Goal: Transaction & Acquisition: Download file/media

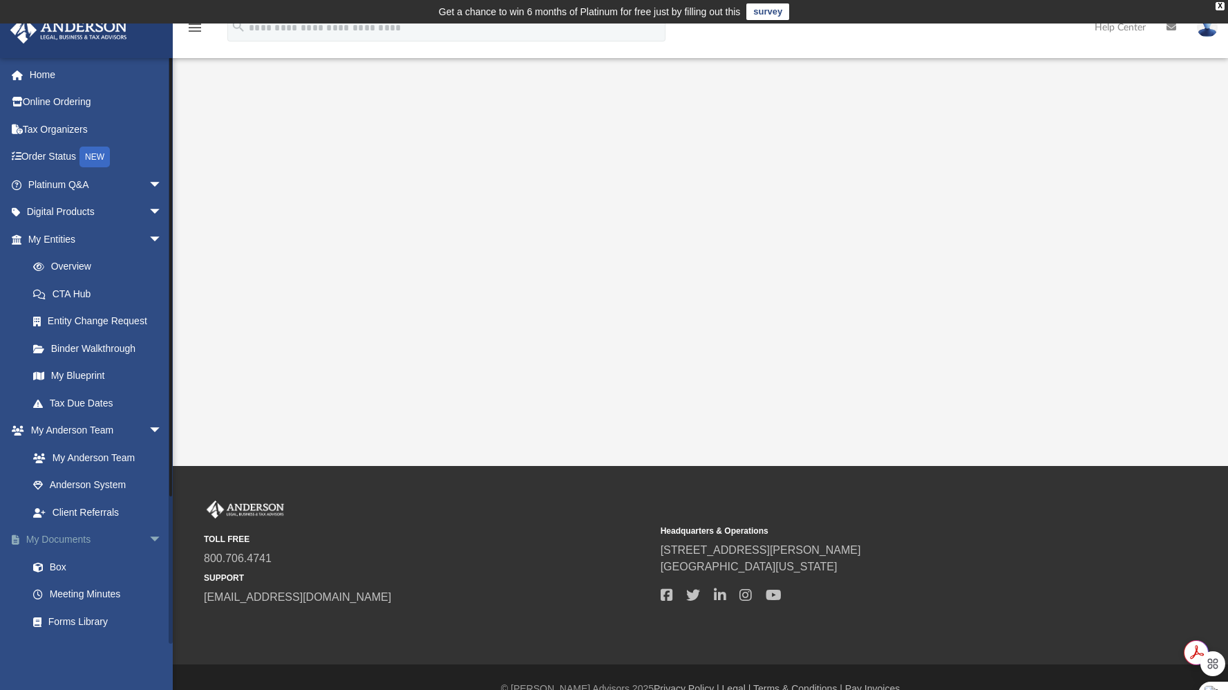
click at [59, 542] on link "My Documents arrow_drop_down" at bounding box center [96, 540] width 173 height 28
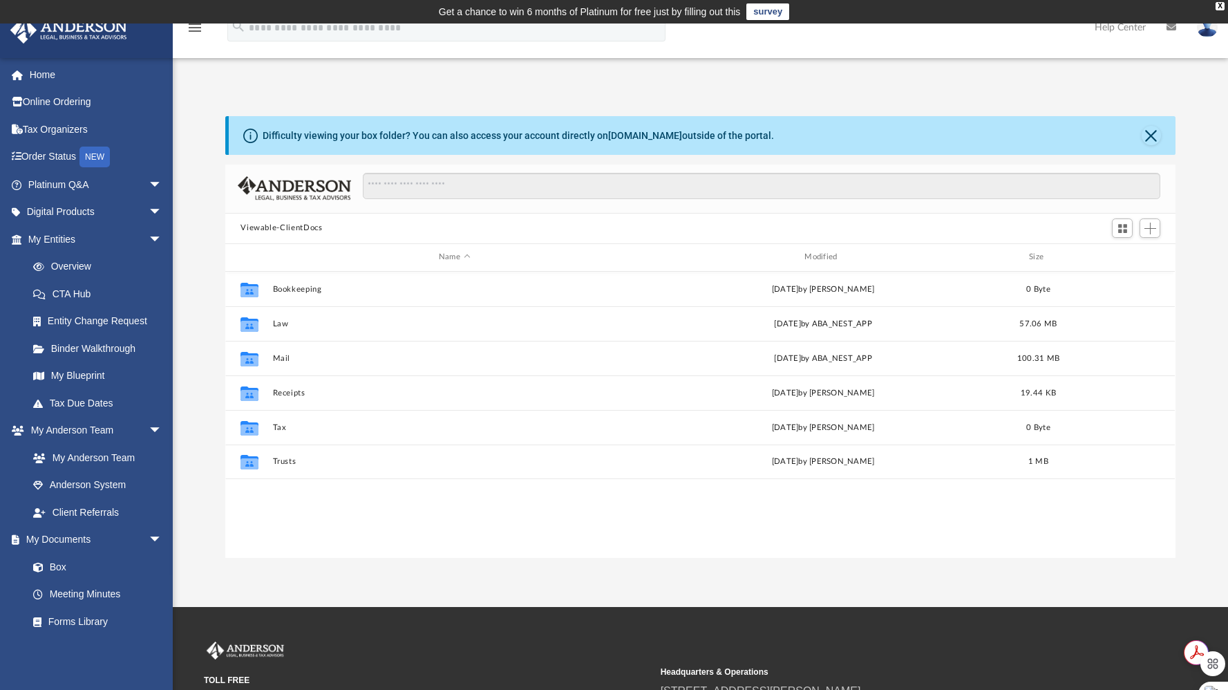
scroll to position [303, 939]
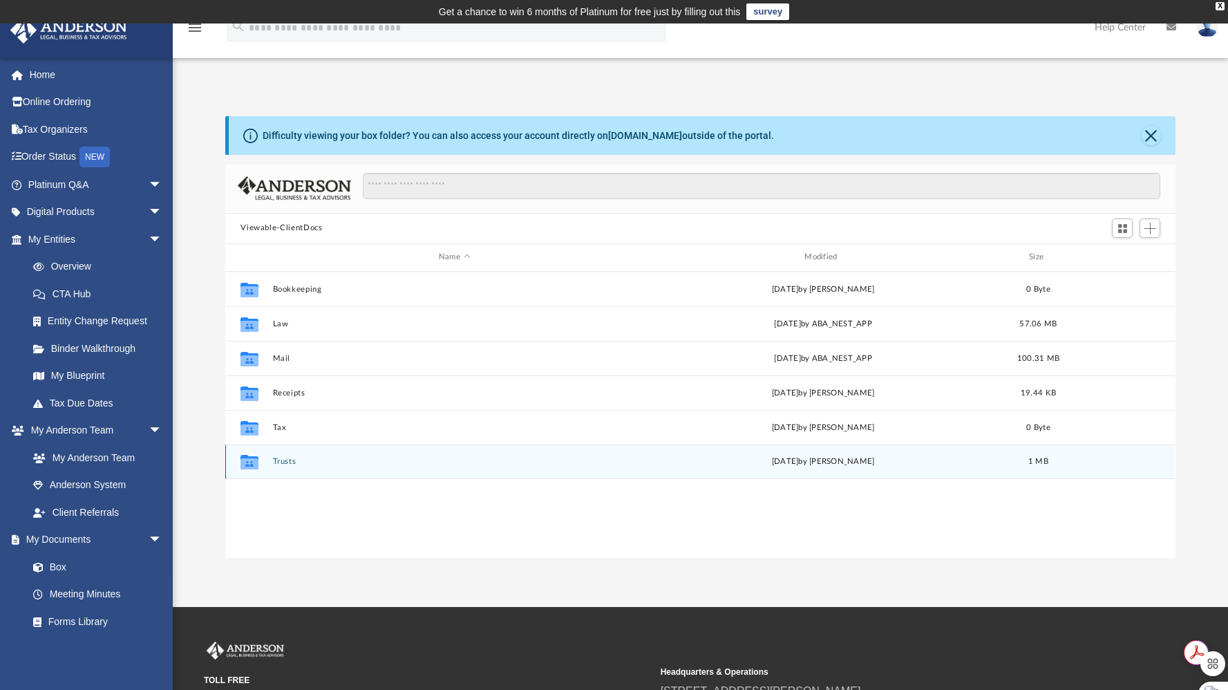
click at [283, 468] on div "Collaborated Folder Trusts [DATE] by [PERSON_NAME] 1 MB" at bounding box center [699, 461] width 949 height 35
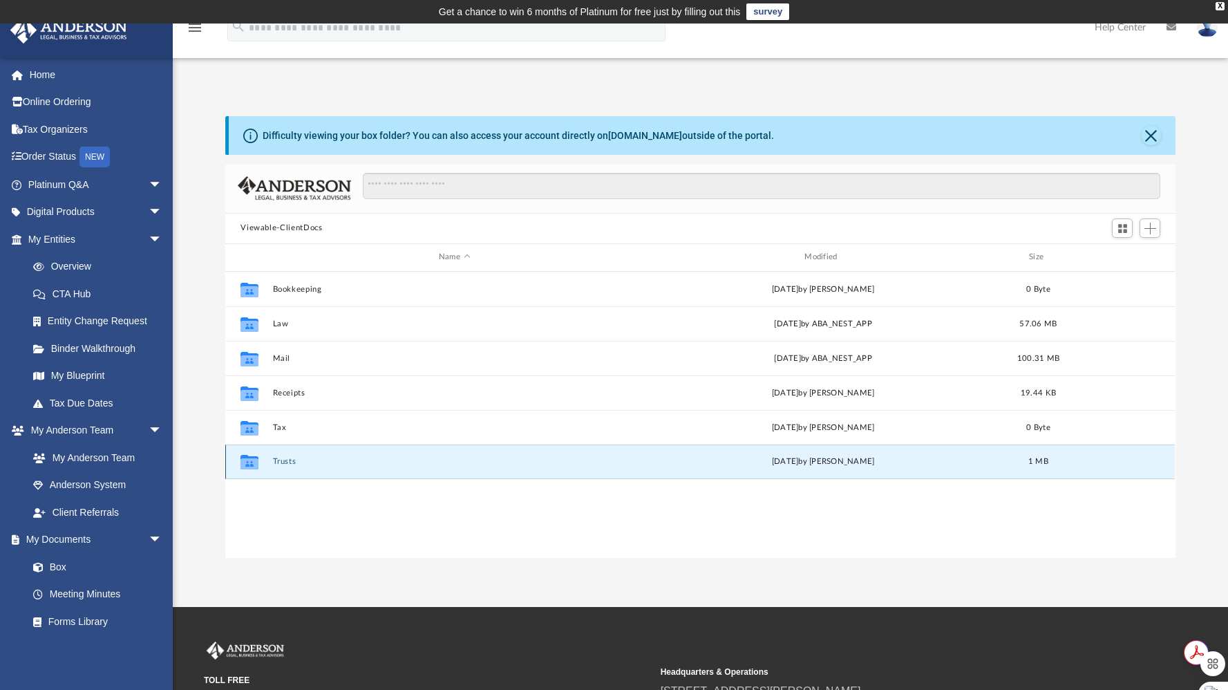
click at [283, 458] on button "Trusts" at bounding box center [454, 461] width 363 height 9
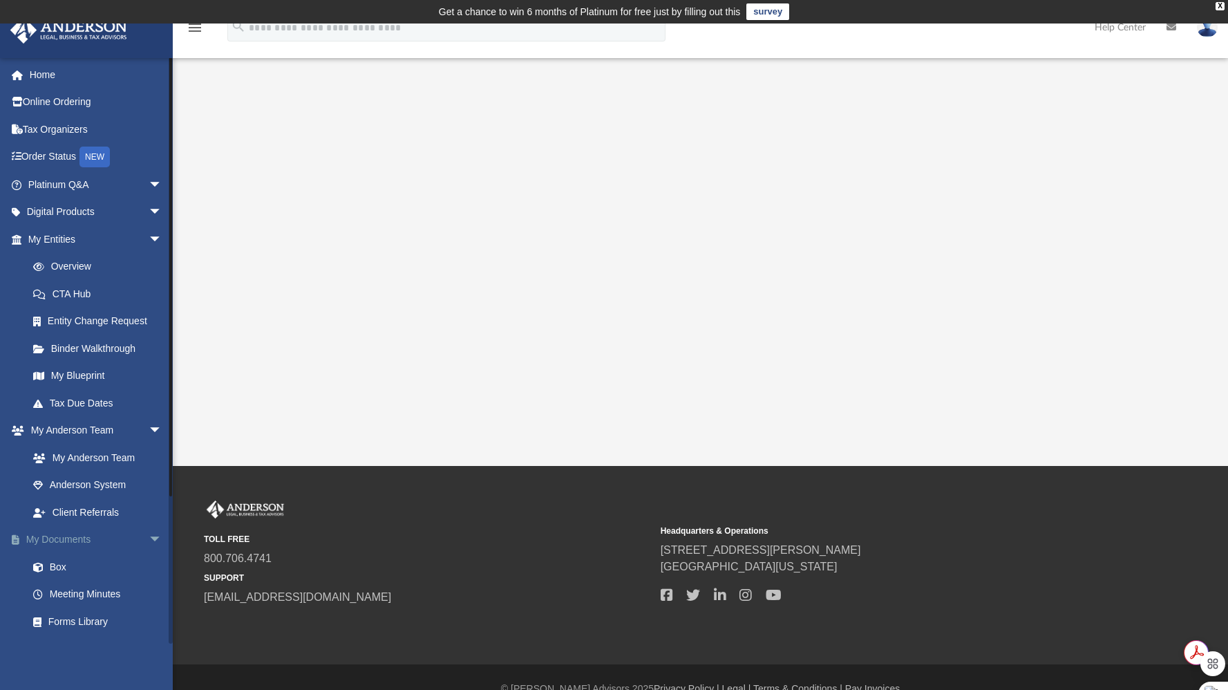
click at [59, 540] on link "My Documents arrow_drop_down" at bounding box center [96, 540] width 173 height 28
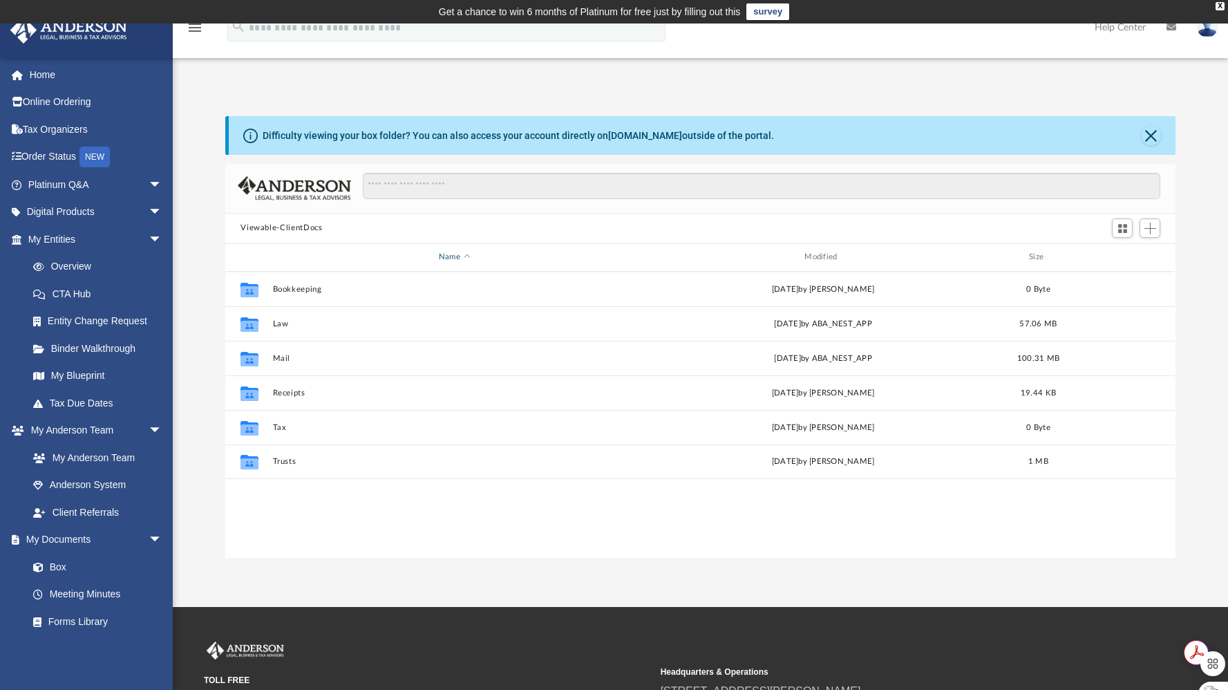
scroll to position [303, 939]
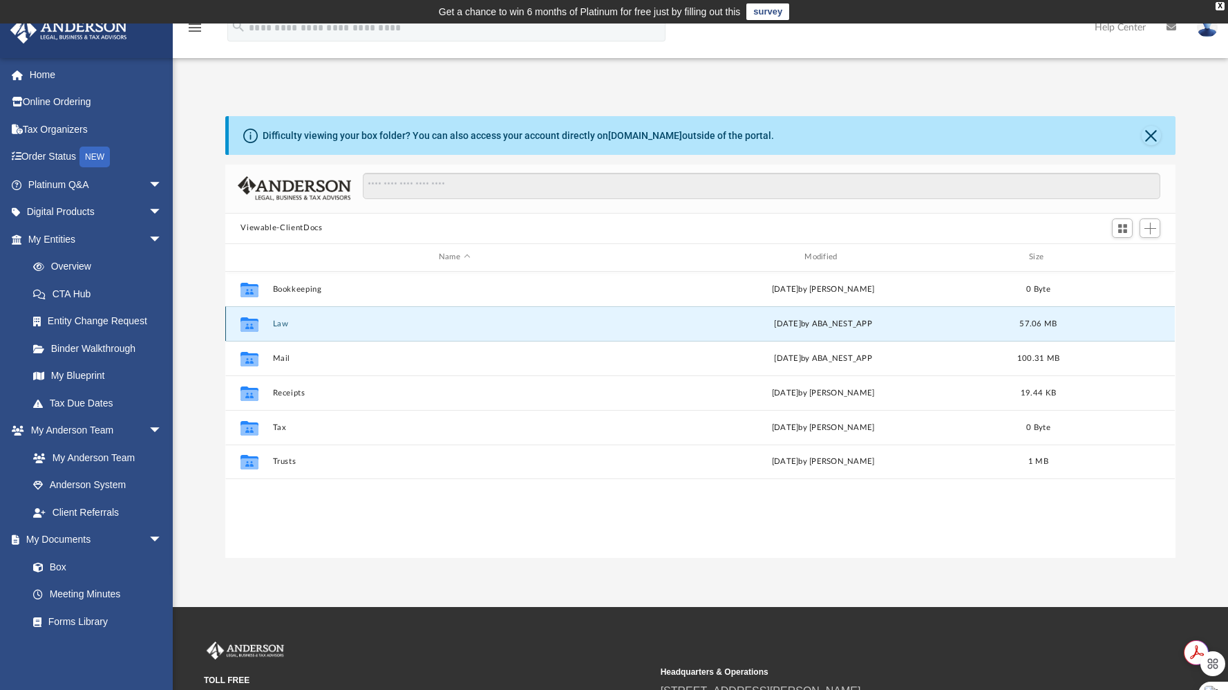
click at [282, 323] on button "Law" at bounding box center [454, 323] width 363 height 9
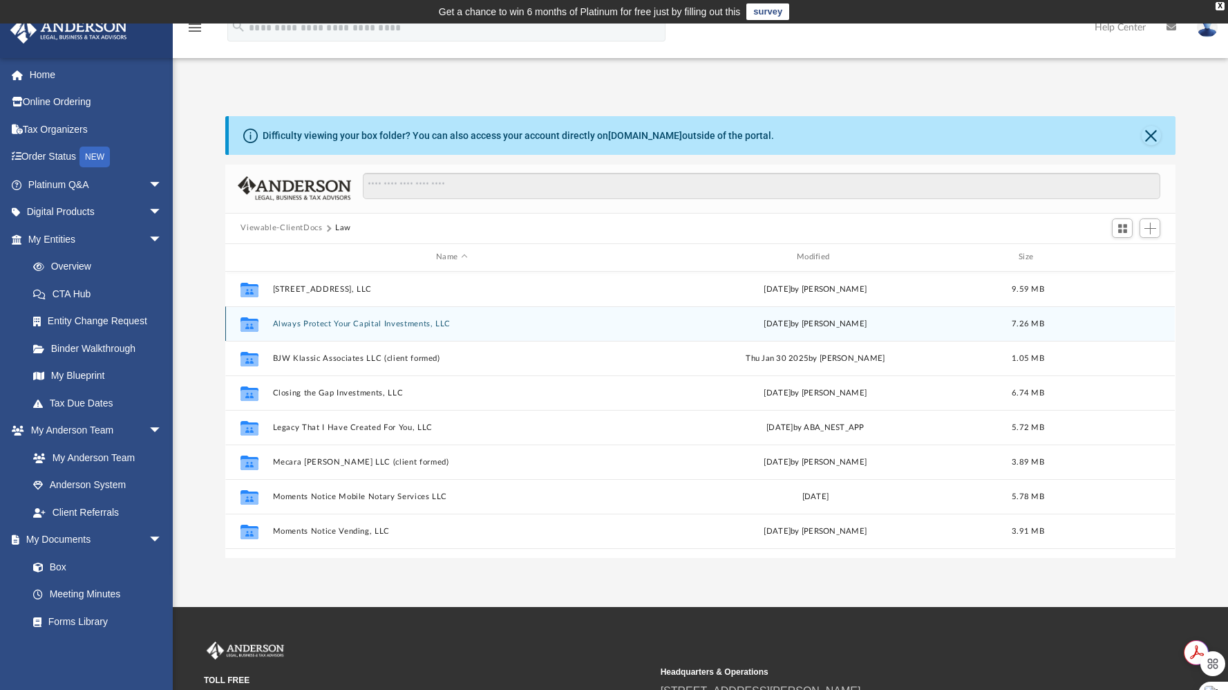
click at [329, 331] on div "Collaborated Folder Always Protect Your Capital Investments, LLC [DATE] by [PER…" at bounding box center [699, 323] width 949 height 35
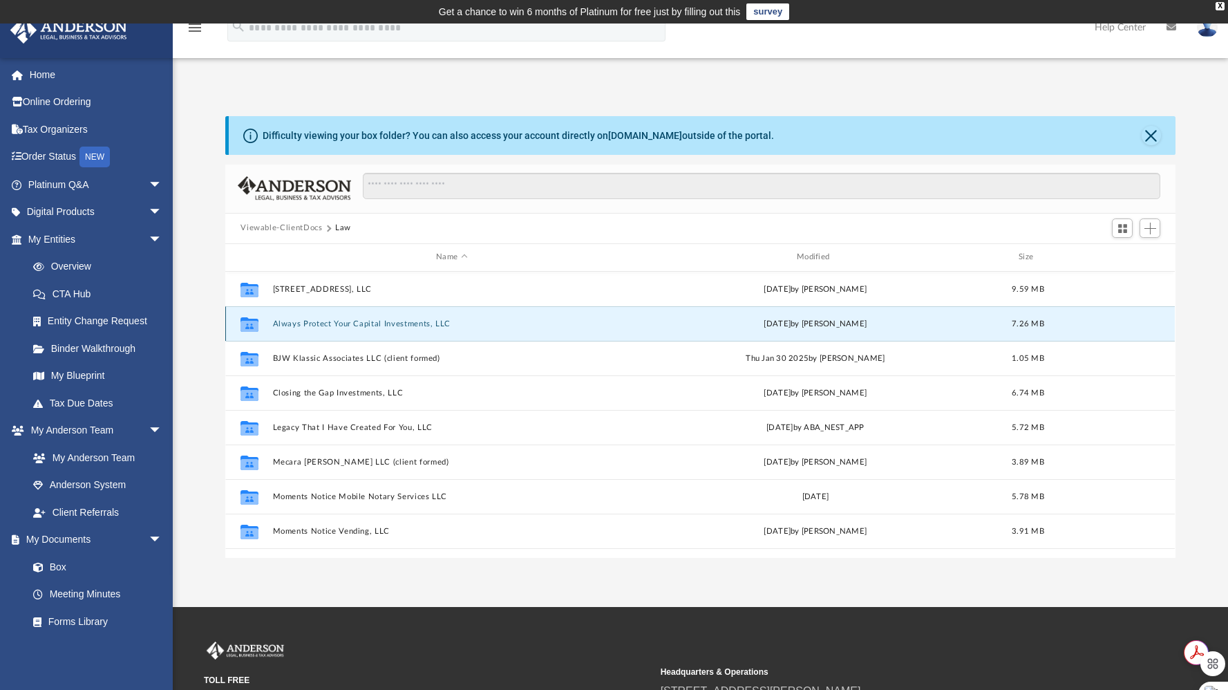
click at [342, 324] on button "Always Protect Your Capital Investments, LLC" at bounding box center [452, 323] width 358 height 9
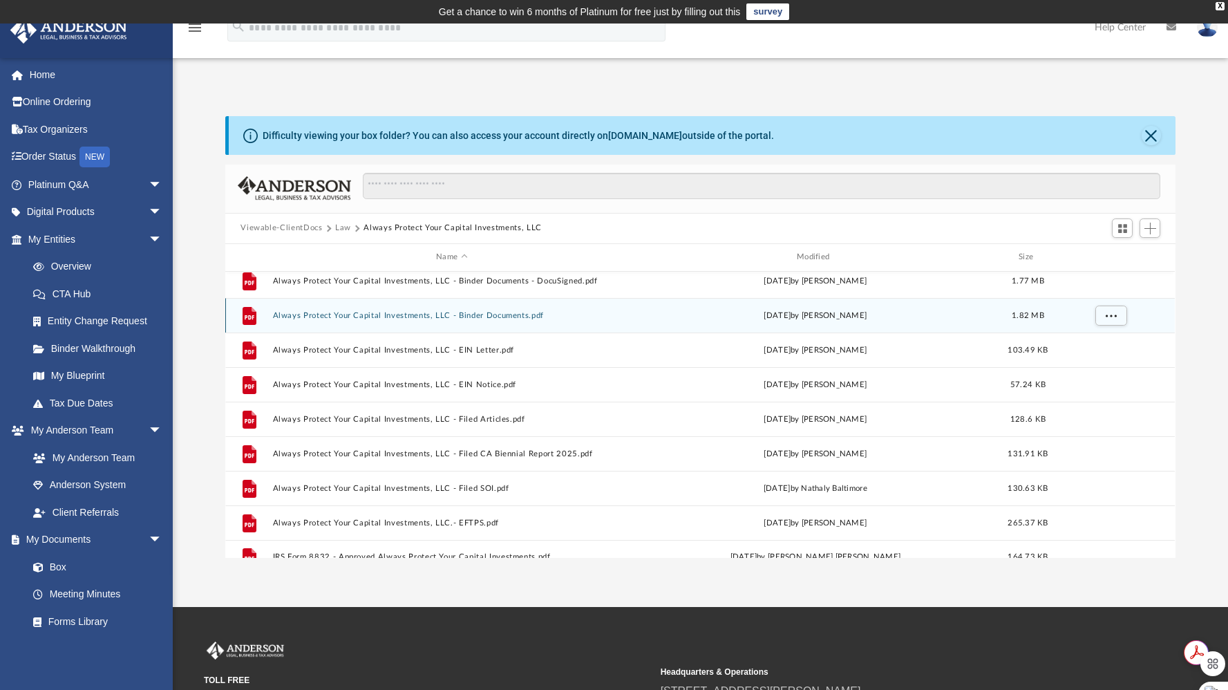
scroll to position [473, 0]
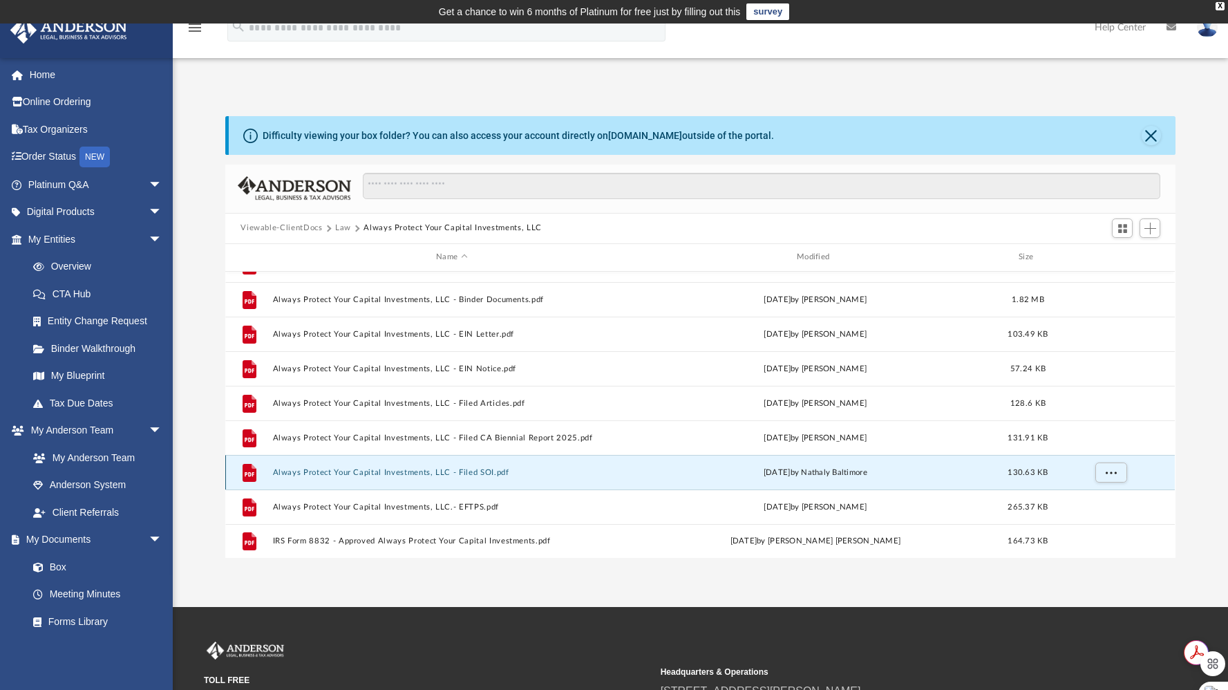
click at [395, 471] on button "Always Protect Your Capital Investments, LLC - Filed SOI.pdf" at bounding box center [452, 472] width 358 height 9
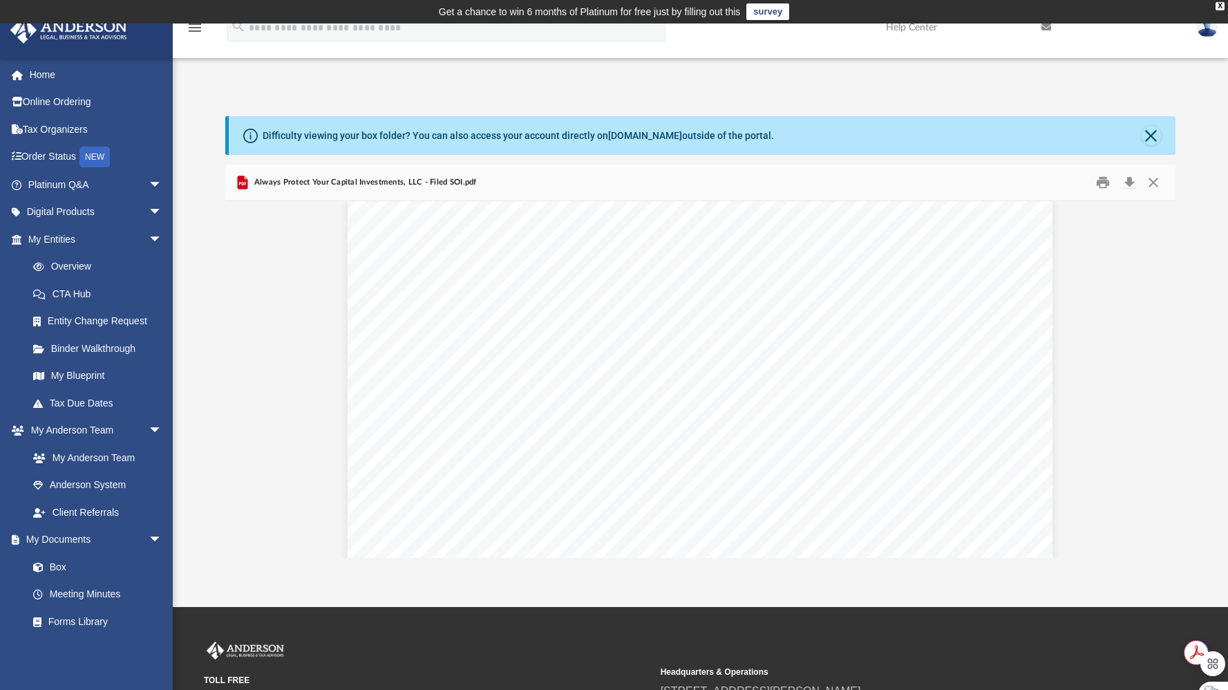
scroll to position [20, 0]
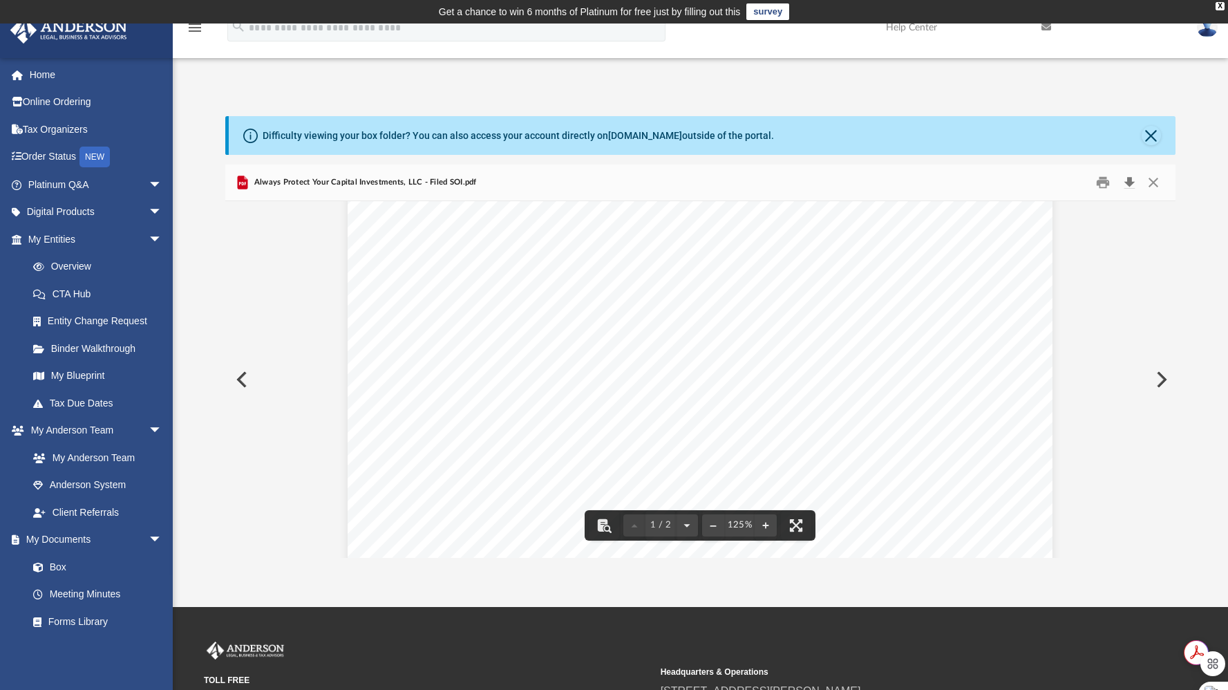
click at [1127, 184] on button "Download" at bounding box center [1128, 181] width 25 height 21
click at [1154, 180] on button "Close" at bounding box center [1153, 181] width 25 height 21
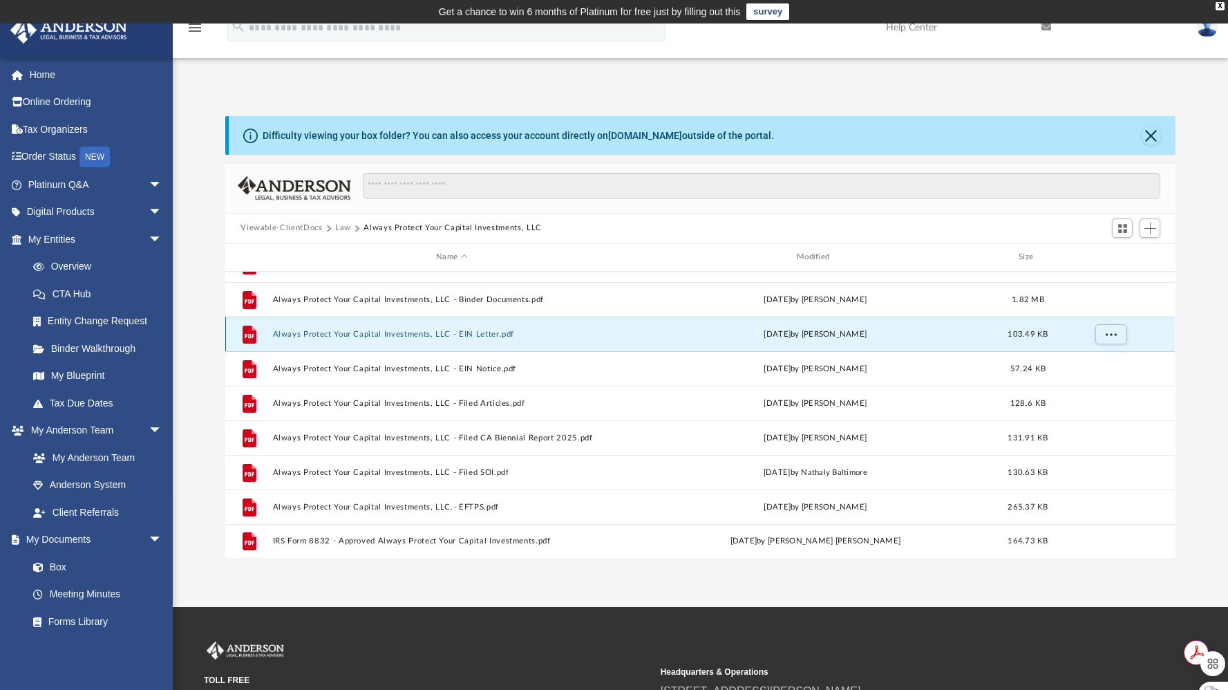
click at [469, 330] on button "Always Protect Your Capital Investments, LLC - EIN Letter.pdf" at bounding box center [452, 334] width 358 height 9
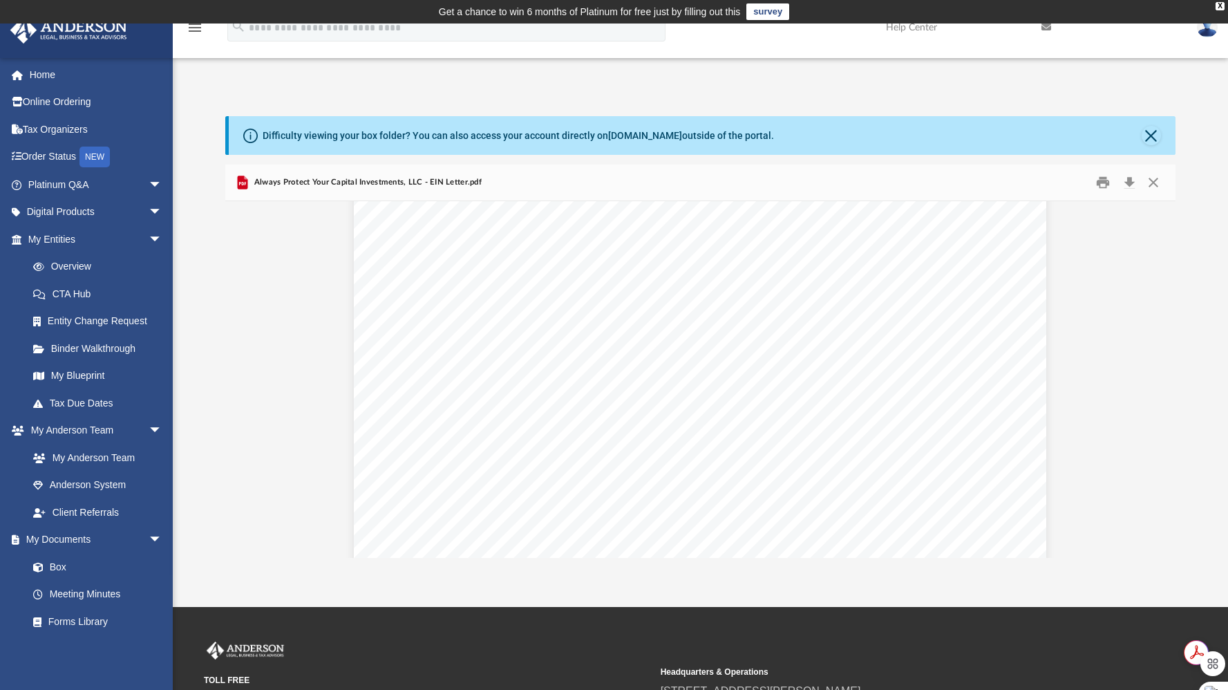
scroll to position [304, 0]
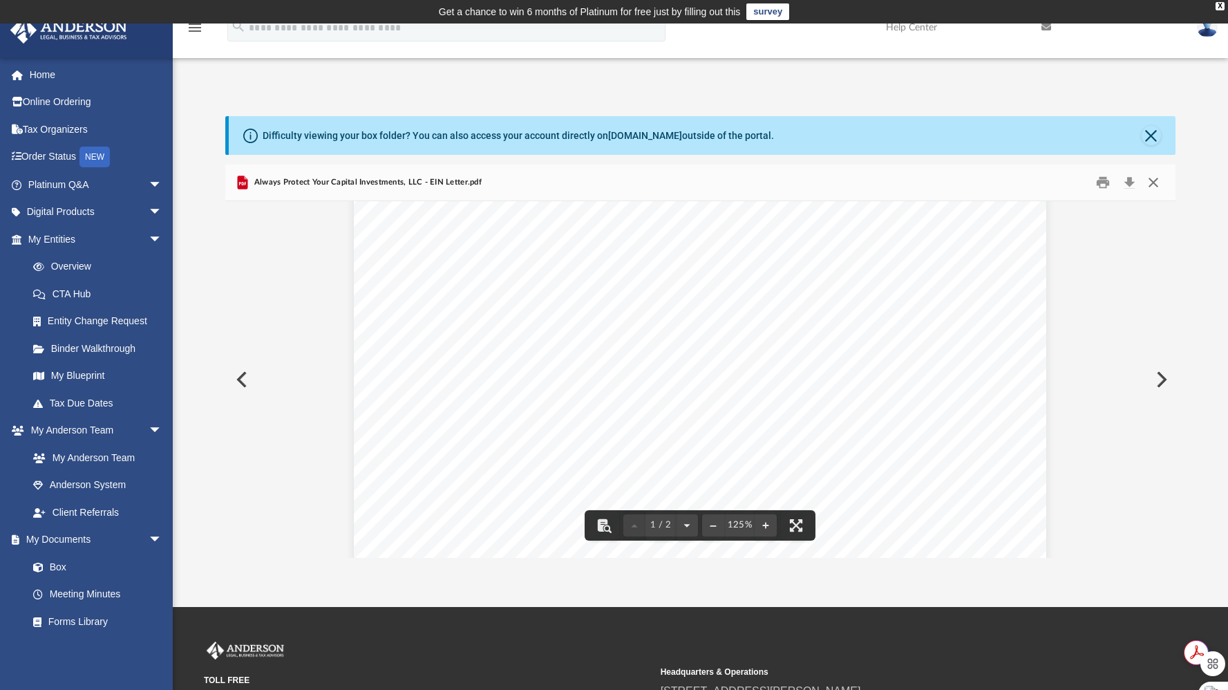
click at [1148, 179] on button "Close" at bounding box center [1153, 181] width 25 height 21
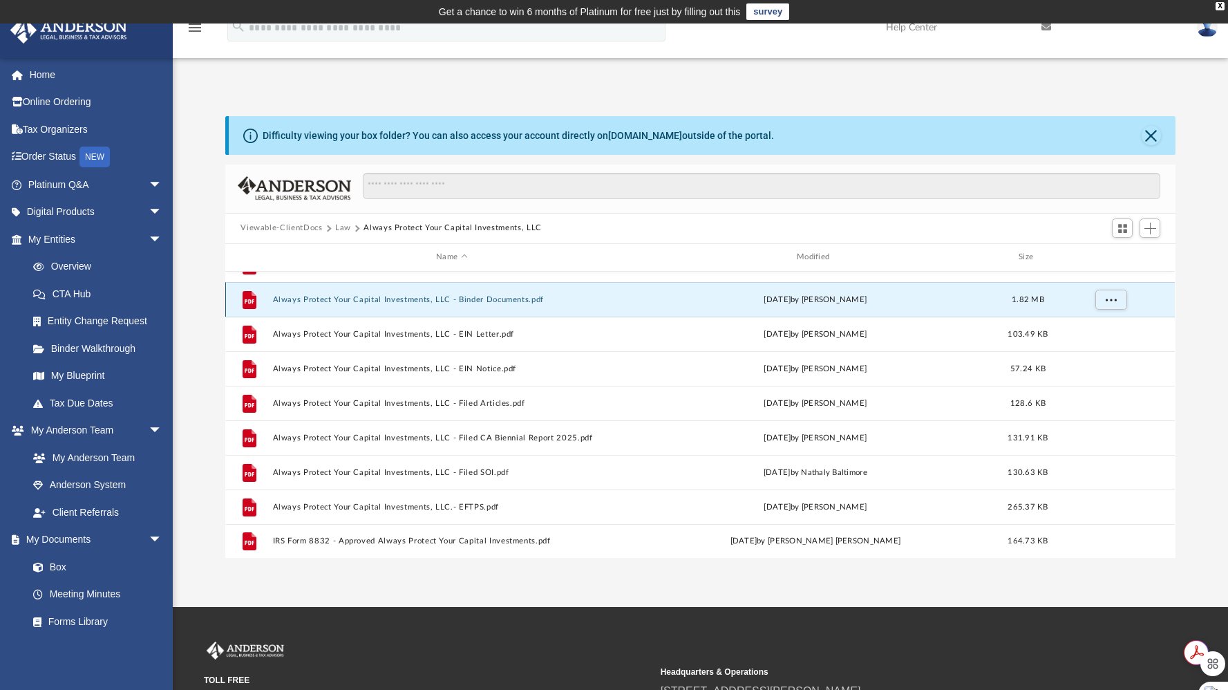
click at [553, 303] on button "Always Protect Your Capital Investments, LLC - Binder Documents.pdf" at bounding box center [452, 299] width 358 height 9
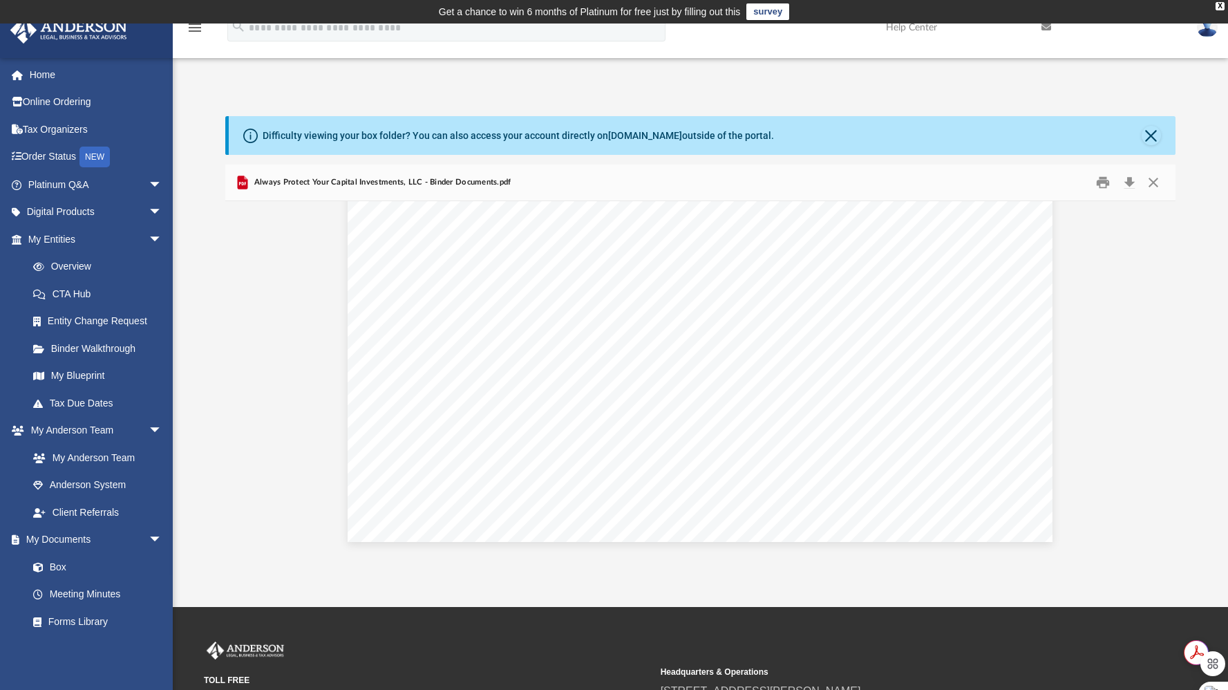
scroll to position [2181, 0]
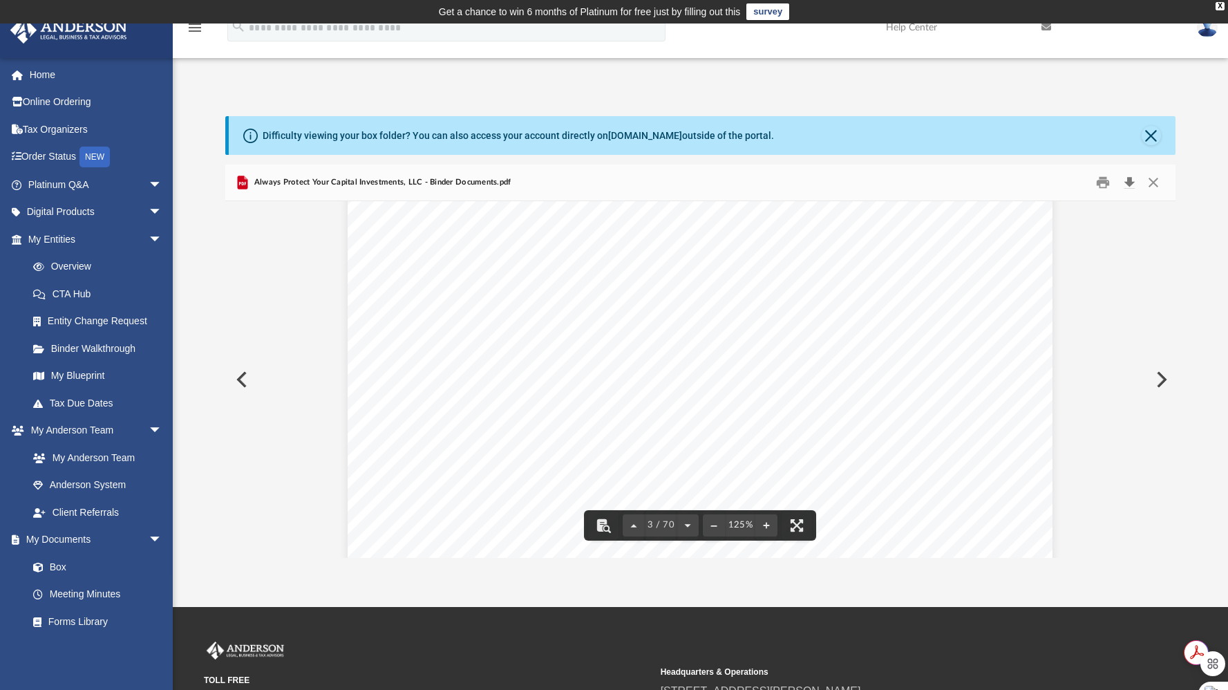
click at [1124, 182] on button "Download" at bounding box center [1128, 181] width 25 height 21
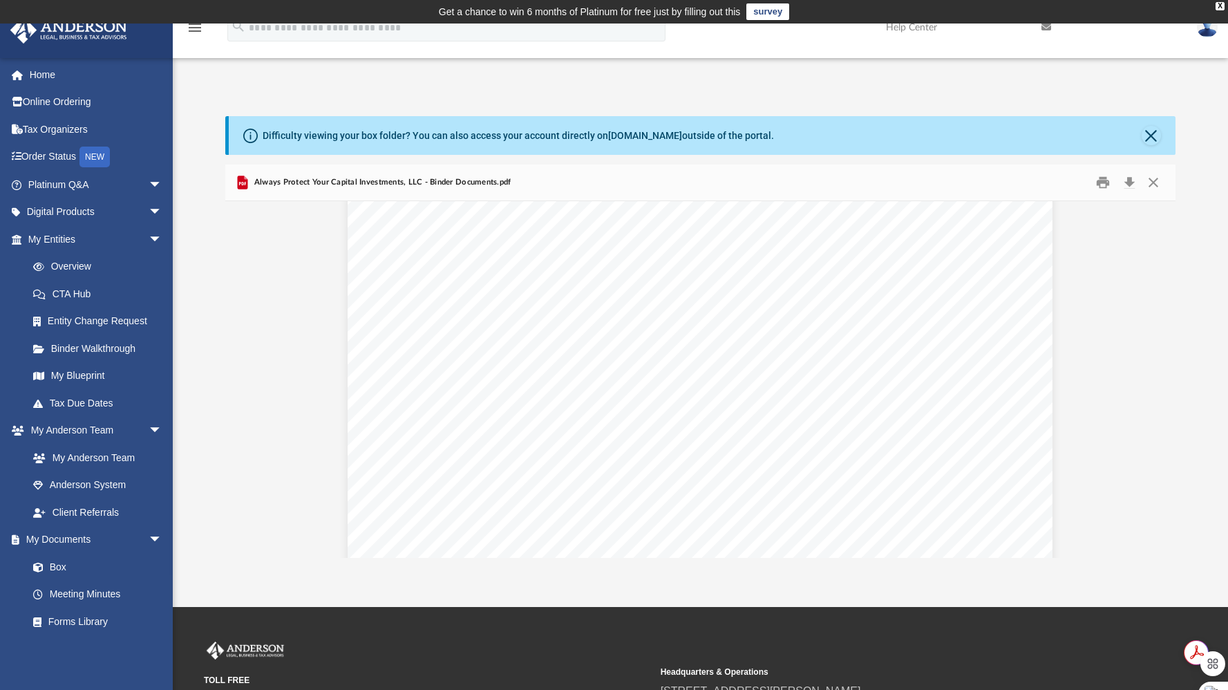
scroll to position [45750, 0]
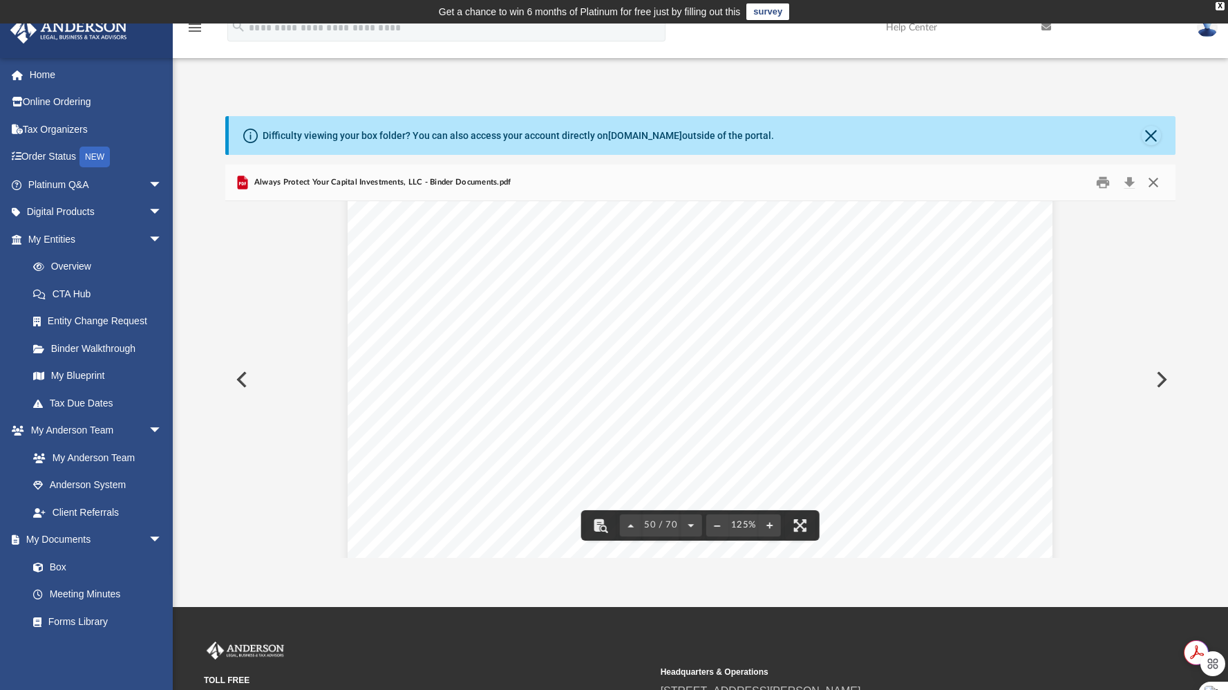
click at [1157, 176] on button "Close" at bounding box center [1153, 181] width 25 height 21
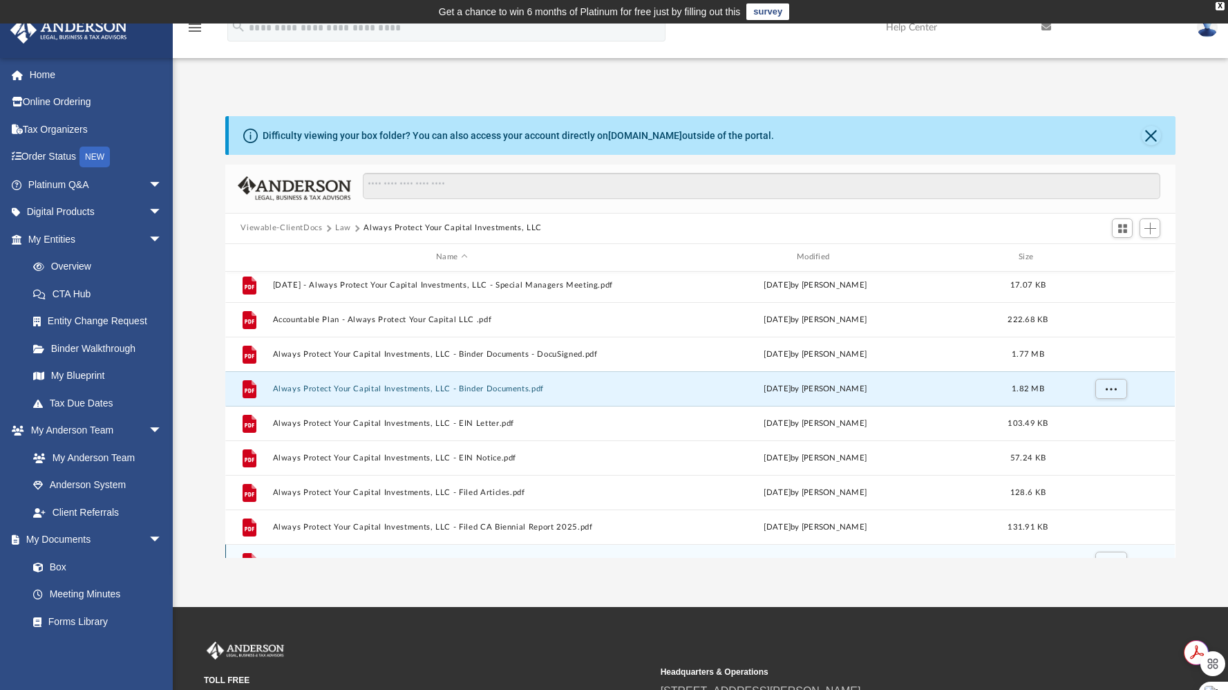
scroll to position [377, 0]
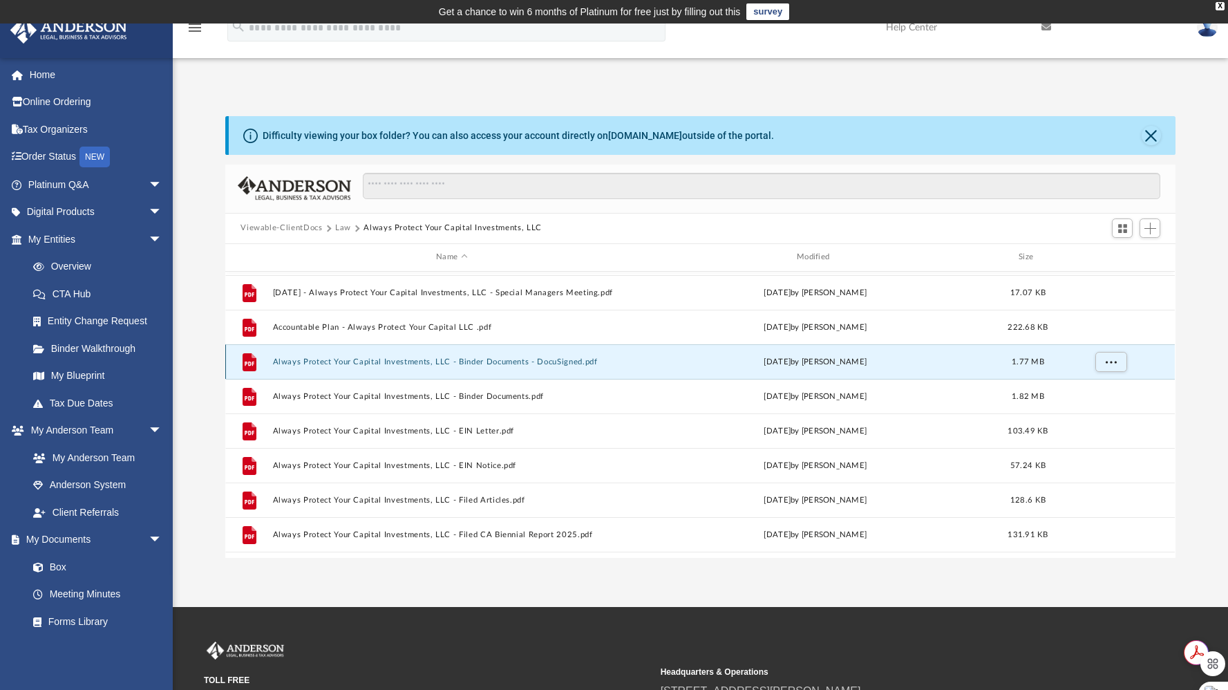
click at [532, 360] on button "Always Protect Your Capital Investments, LLC - Binder Documents - DocuSigned.pdf" at bounding box center [452, 361] width 358 height 9
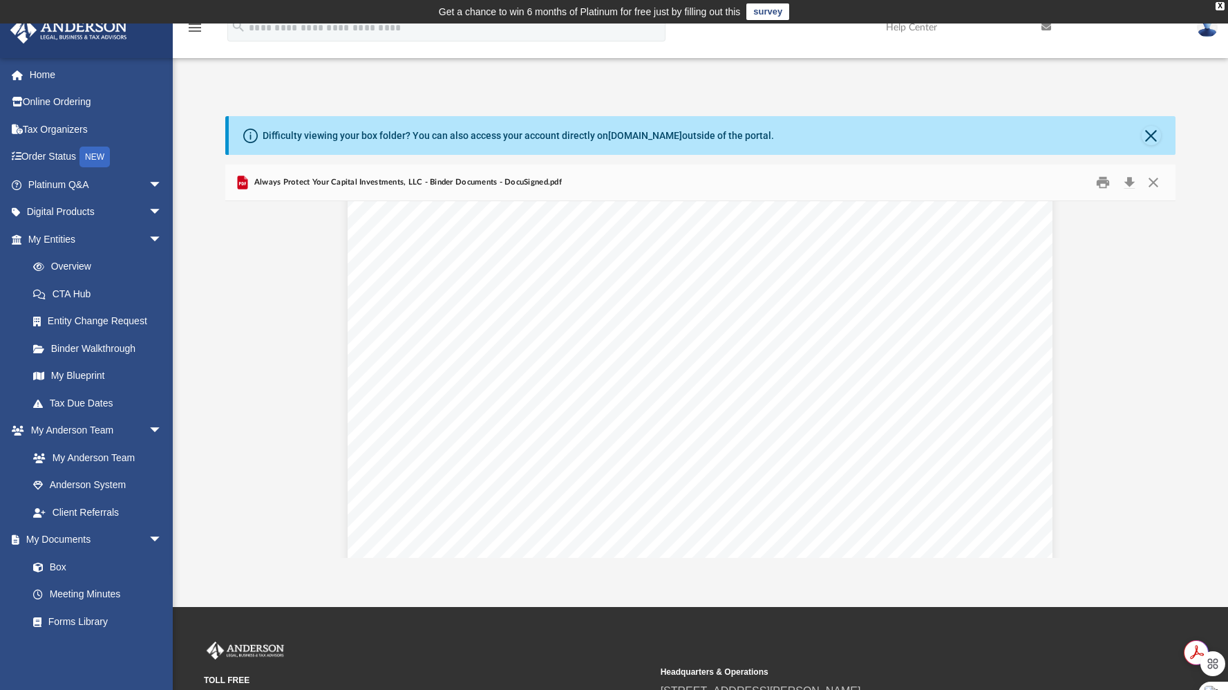
scroll to position [53705, 0]
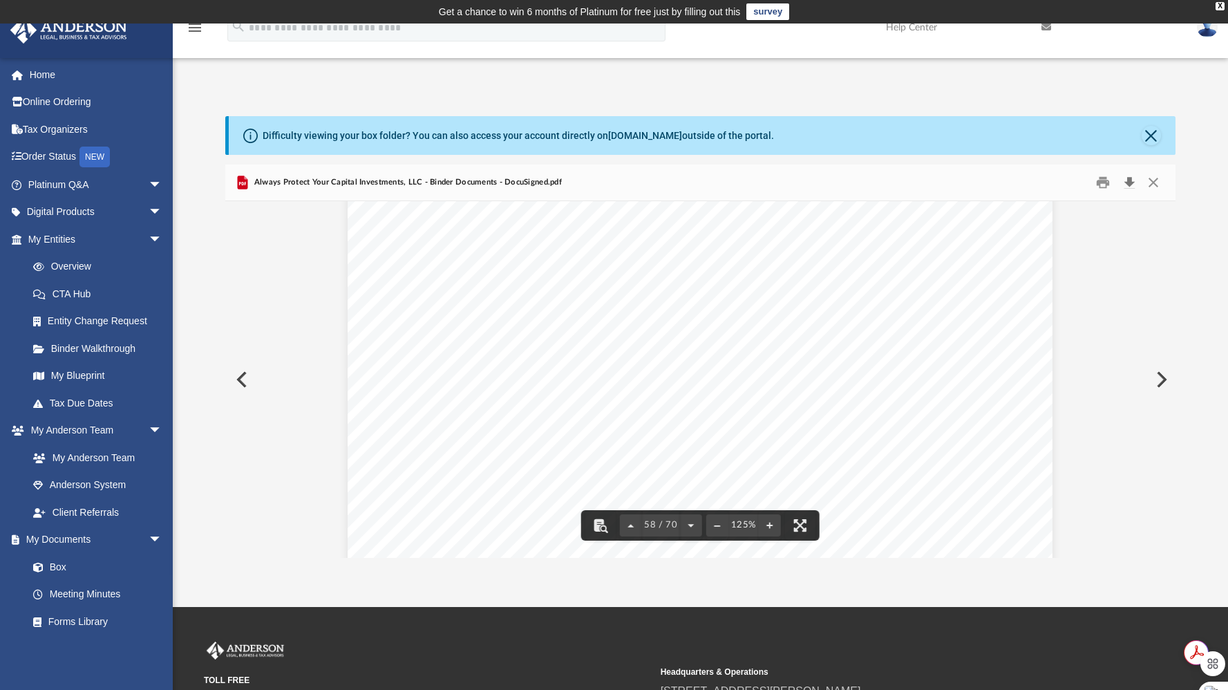
click at [1132, 182] on button "Download" at bounding box center [1128, 181] width 25 height 21
